Goal: Task Accomplishment & Management: Manage account settings

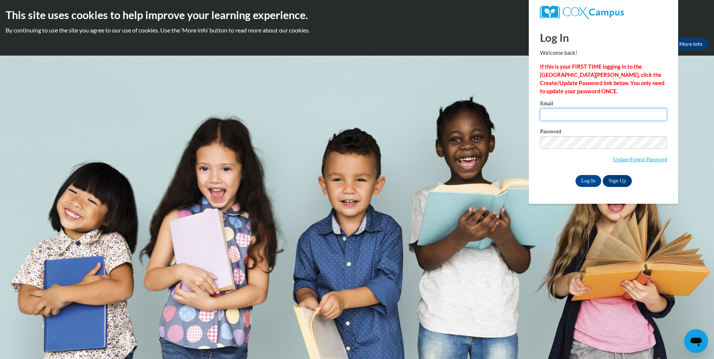
click at [578, 117] on input "Email" at bounding box center [603, 114] width 127 height 13
type input "[EMAIL_ADDRESS][DOMAIN_NAME]"
click at [576, 175] on input "Log In" at bounding box center [589, 181] width 26 height 12
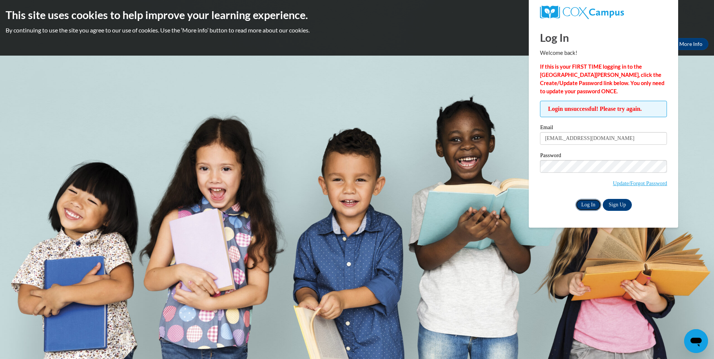
click at [589, 203] on input "Log In" at bounding box center [589, 205] width 26 height 12
click at [576, 199] on input "Log In" at bounding box center [589, 205] width 26 height 12
click at [615, 183] on link "Update/Forgot Password" at bounding box center [640, 183] width 54 height 6
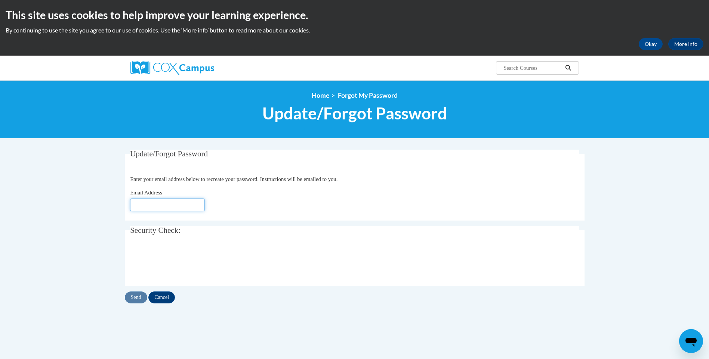
click at [152, 203] on input "Email Address" at bounding box center [167, 205] width 75 height 13
type input "[EMAIL_ADDRESS][DOMAIN_NAME]"
click at [133, 297] on input "Send" at bounding box center [136, 298] width 22 height 12
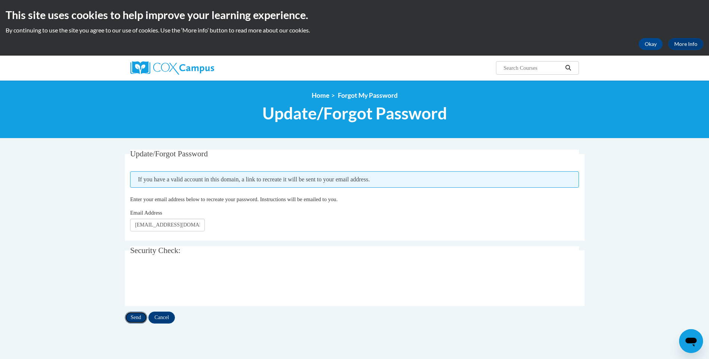
click at [137, 316] on input "Send" at bounding box center [136, 318] width 22 height 12
click at [134, 318] on input "Send" at bounding box center [136, 318] width 22 height 12
